Goal: Find specific page/section: Find specific page/section

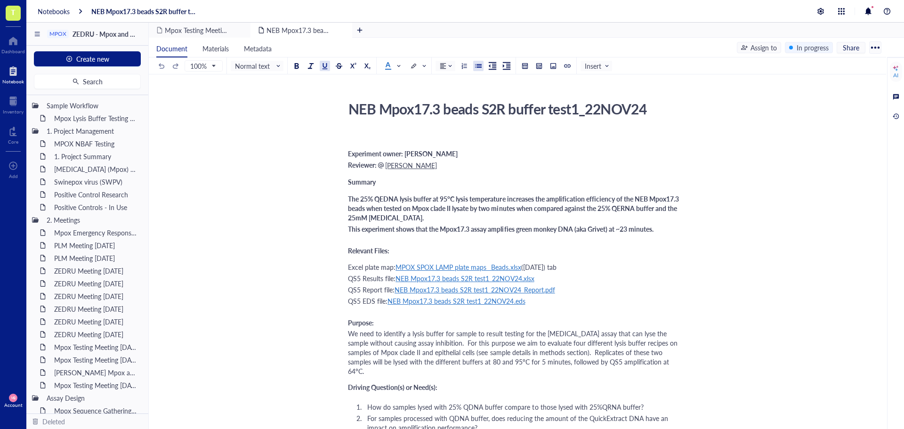
scroll to position [94, 0]
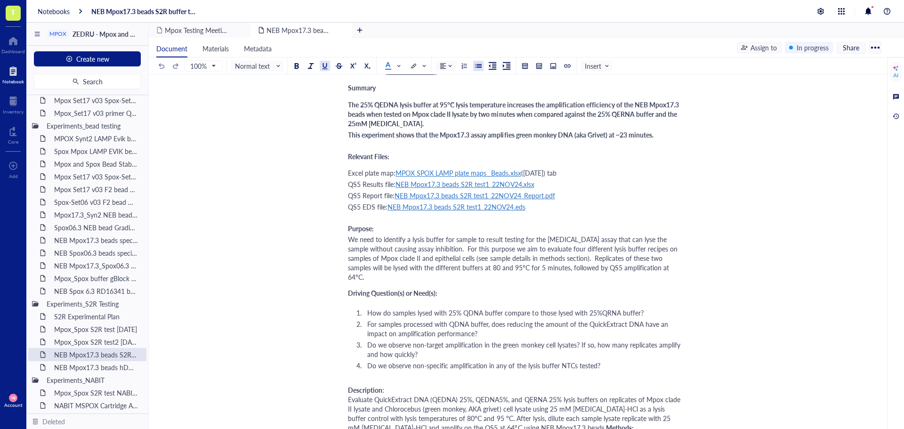
click at [18, 10] on span "T" at bounding box center [13, 13] width 15 height 15
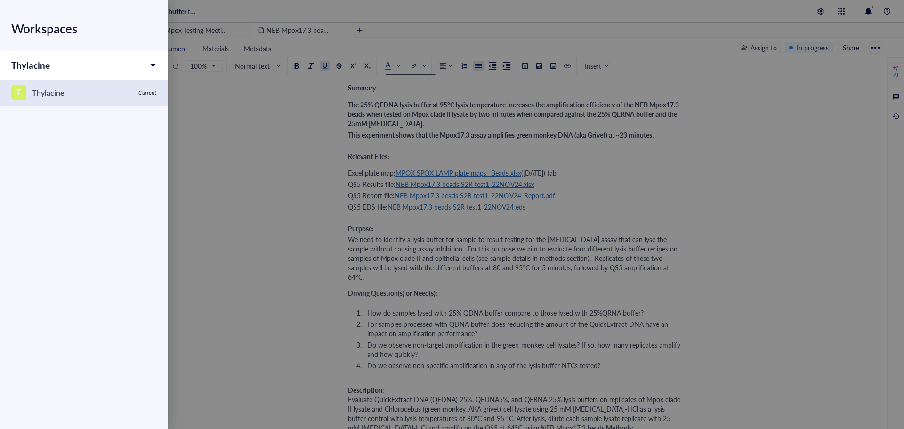
click at [61, 83] on link "T Thylacine Current" at bounding box center [84, 93] width 168 height 26
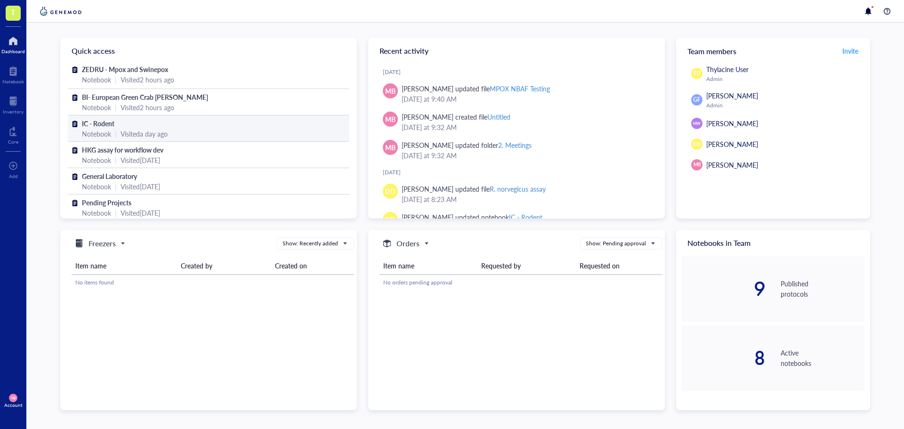
click at [136, 125] on div "IC - Rodent" at bounding box center [208, 123] width 253 height 10
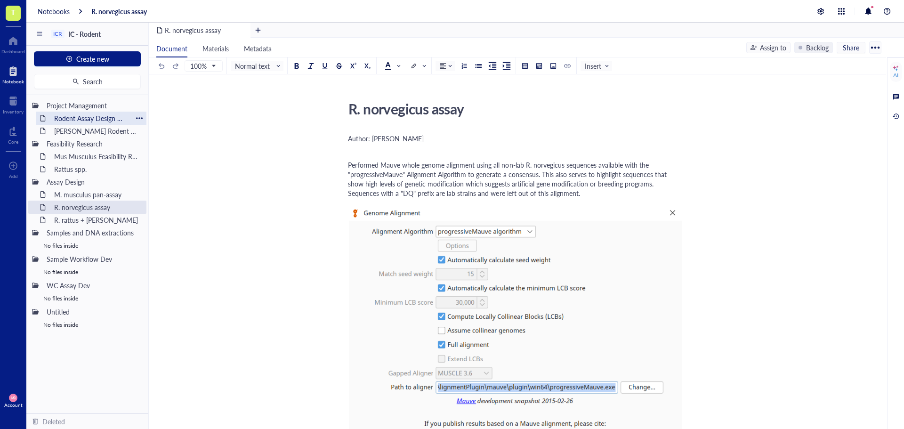
click at [80, 119] on div "Rodent Assay Design meeting_07AUG25" at bounding box center [91, 118] width 82 height 13
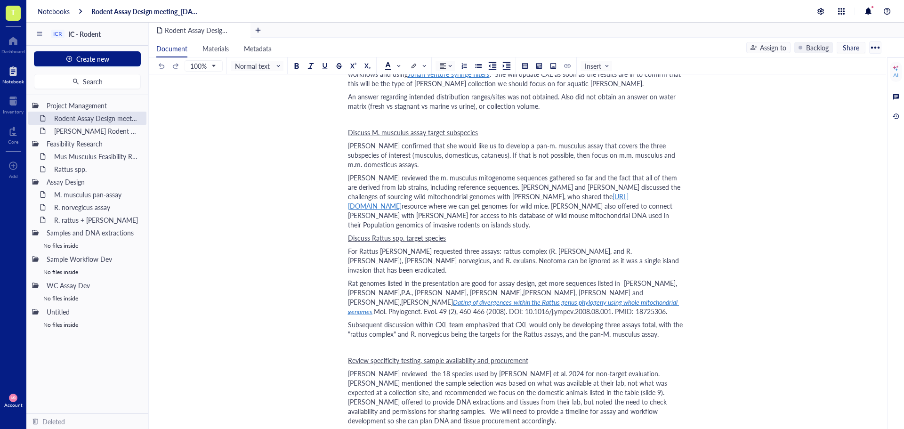
scroll to position [462, 0]
